Goal: Check status: Check status

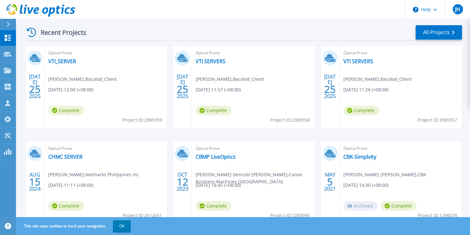
scroll to position [93, 0]
click at [357, 61] on link "VTI SERVERS" at bounding box center [359, 61] width 30 height 6
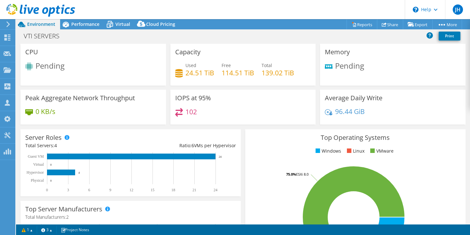
select select "USD"
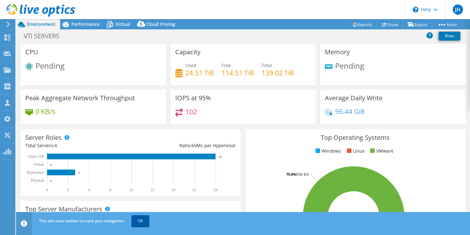
click at [135, 219] on link "OK" at bounding box center [140, 222] width 18 height 12
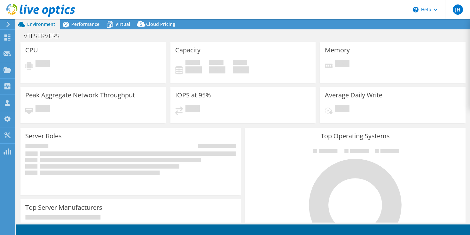
select select "USD"
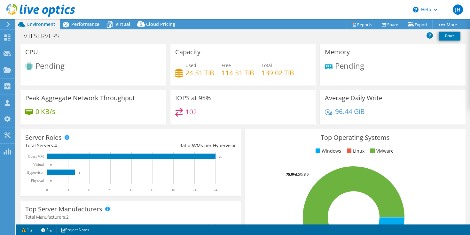
click at [8, 26] on use at bounding box center [8, 24] width 4 height 6
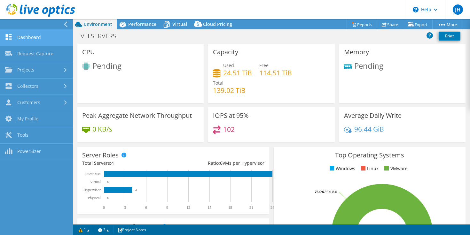
click at [38, 34] on link "Dashboard" at bounding box center [36, 38] width 73 height 16
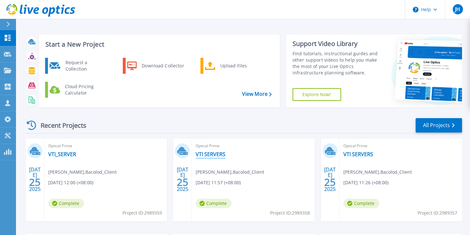
click at [211, 154] on link "VTI SERVERS" at bounding box center [211, 154] width 30 height 6
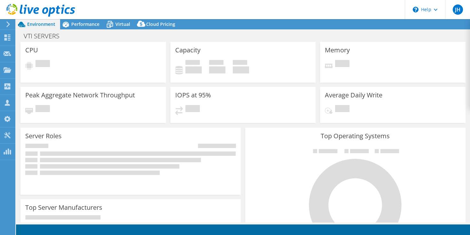
select select "USD"
